Goal: Information Seeking & Learning: Find specific fact

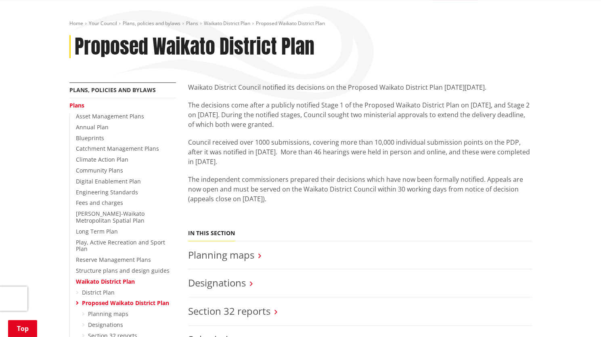
scroll to position [113, 0]
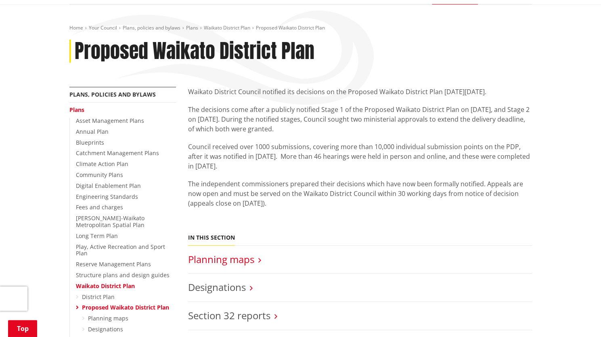
click at [236, 252] on link "Planning maps" at bounding box center [221, 258] width 66 height 13
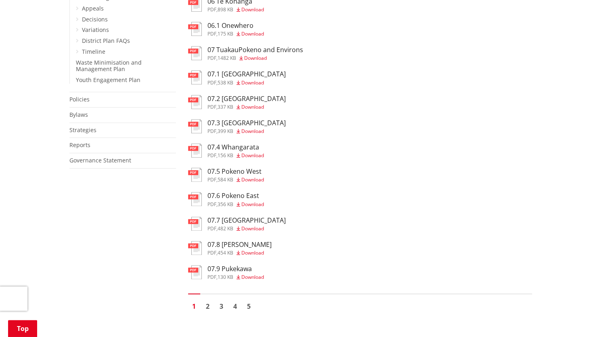
scroll to position [511, 0]
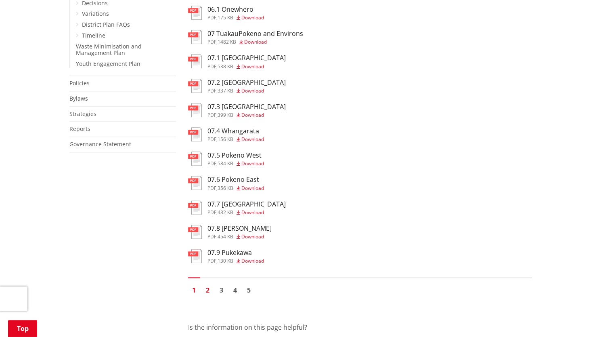
click at [206, 284] on link "2" at bounding box center [208, 290] width 12 height 12
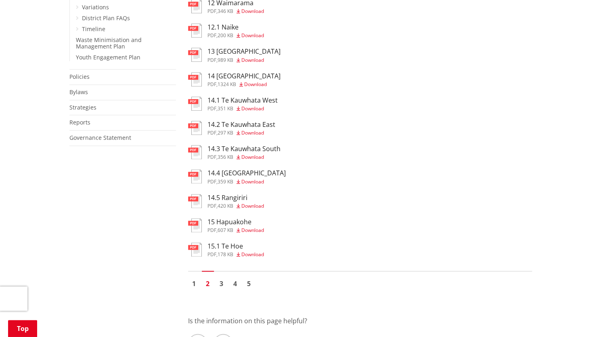
scroll to position [521, 0]
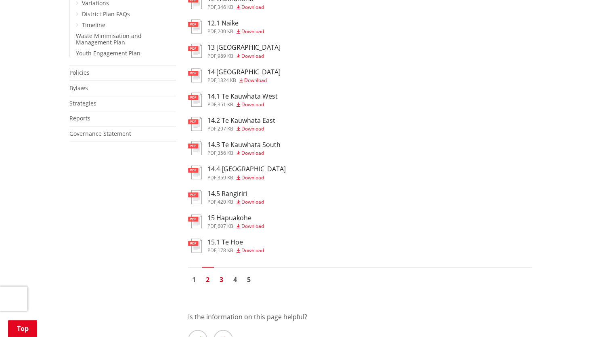
click at [218, 273] on link "3" at bounding box center [222, 279] width 12 height 12
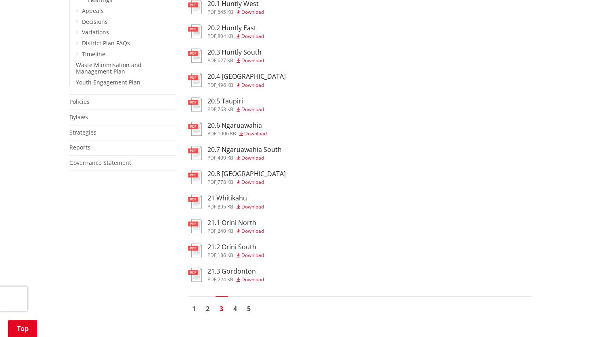
scroll to position [492, 0]
click at [234, 303] on link "4" at bounding box center [235, 309] width 12 height 12
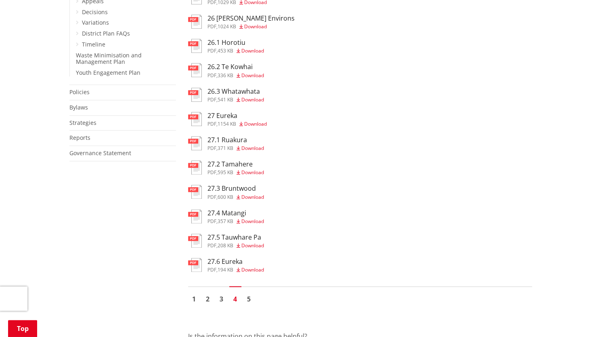
scroll to position [508, 0]
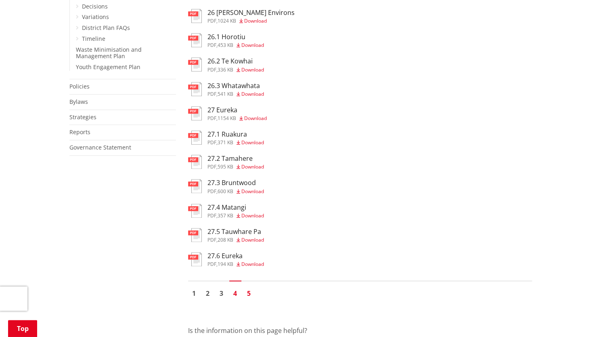
click at [250, 287] on link "5" at bounding box center [249, 293] width 12 height 12
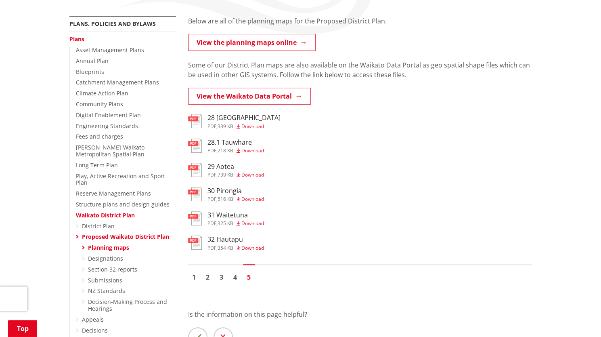
scroll to position [186, 0]
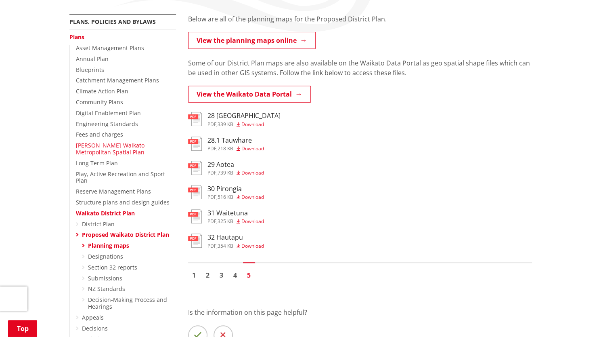
click at [100, 141] on link "[PERSON_NAME]-Waikato Metropolitan Spatial Plan" at bounding box center [110, 148] width 69 height 15
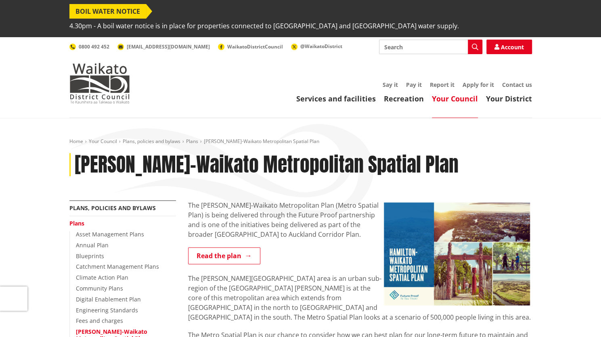
click at [392, 40] on input "Search" at bounding box center [430, 47] width 103 height 15
type input "[STREET_ADDRESS][PERSON_NAME]"
click at [476, 40] on button "Search" at bounding box center [475, 47] width 15 height 15
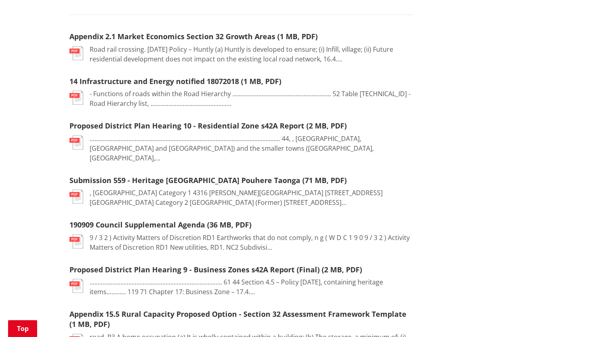
scroll to position [273, 0]
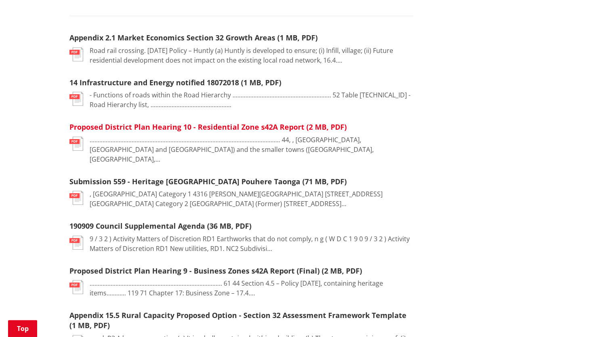
click at [251, 122] on link "Proposed District Plan Hearing 10 - Residential Zone s42A Report (2 MB, PDF)" at bounding box center [207, 127] width 277 height 10
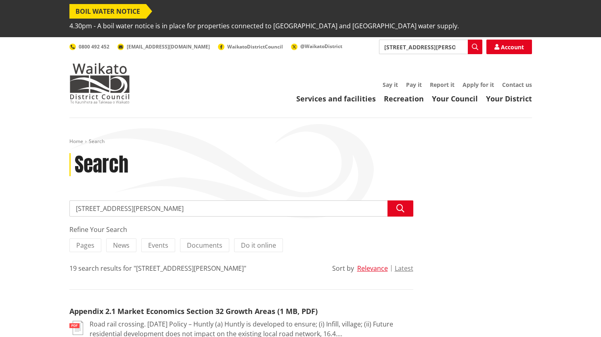
scroll to position [273, 0]
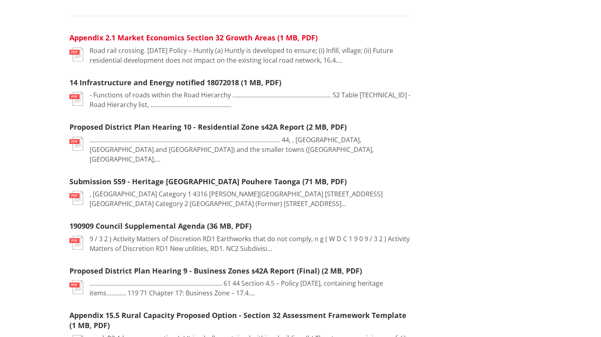
click at [216, 33] on link "Appendix 2.1 Market Economics Section 32 Growth Areas (1 MB, PDF)" at bounding box center [193, 38] width 248 height 10
